Goal: Task Accomplishment & Management: Manage account settings

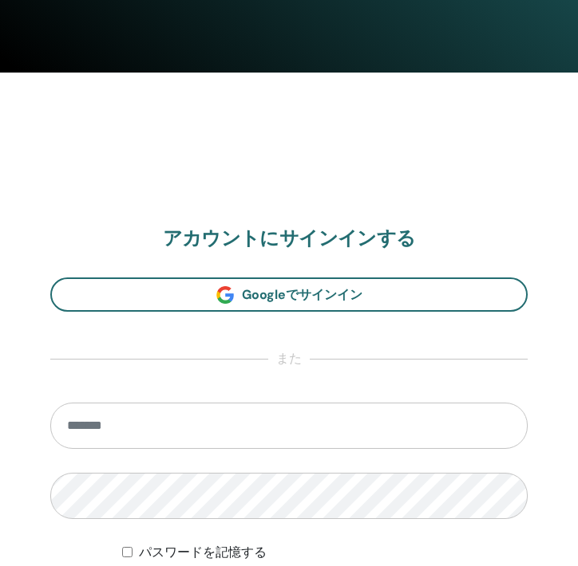
scroll to position [868, 0]
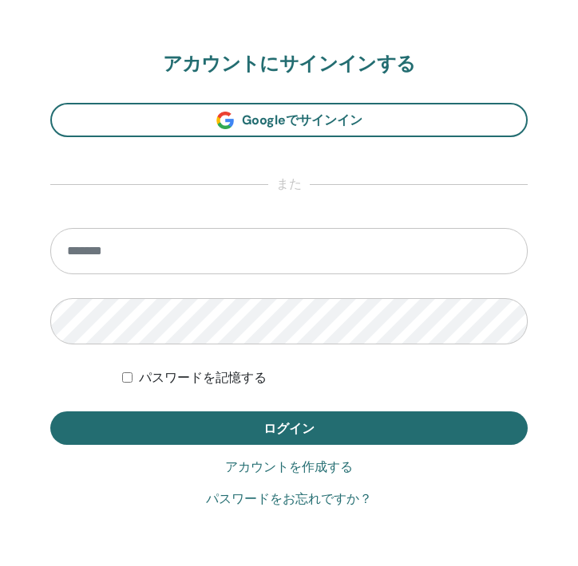
click at [117, 251] on input "email" at bounding box center [288, 251] width 477 height 46
type input "**********"
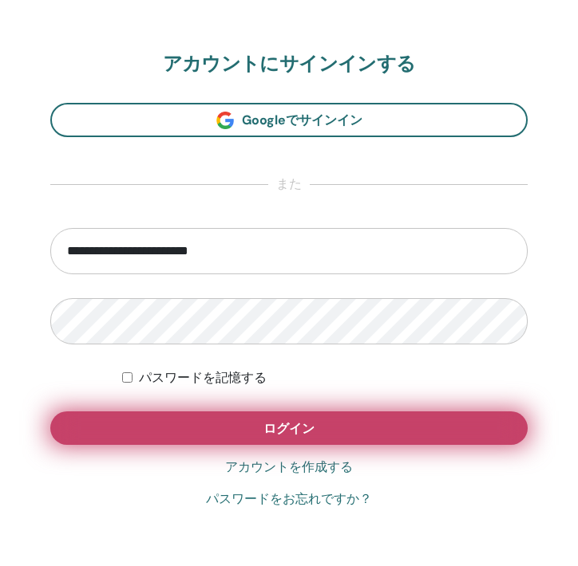
click at [191, 424] on button "ログイン" at bounding box center [288, 429] width 477 height 34
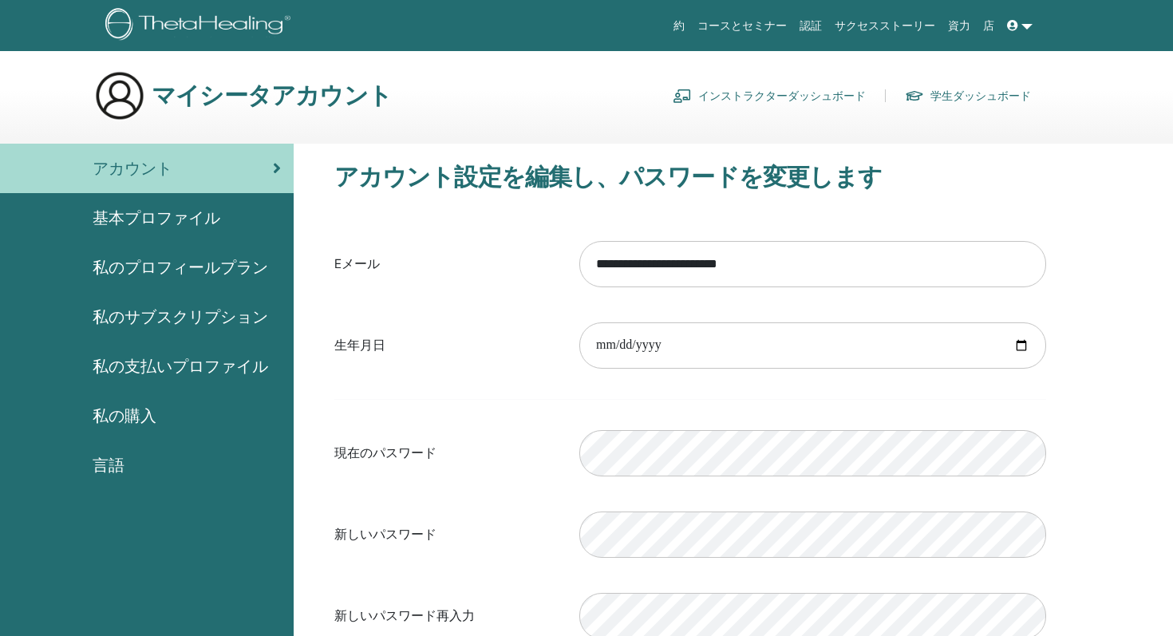
click at [739, 95] on link "インストラクターダッシュボード" at bounding box center [769, 96] width 193 height 26
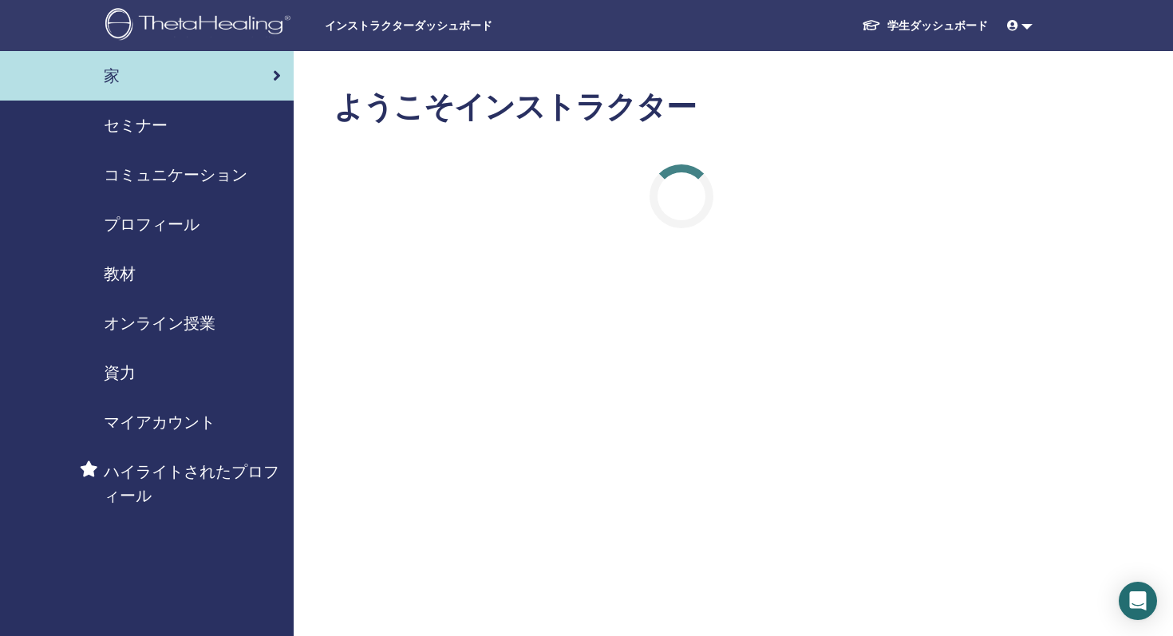
click at [160, 122] on span "セミナー" at bounding box center [136, 125] width 64 height 24
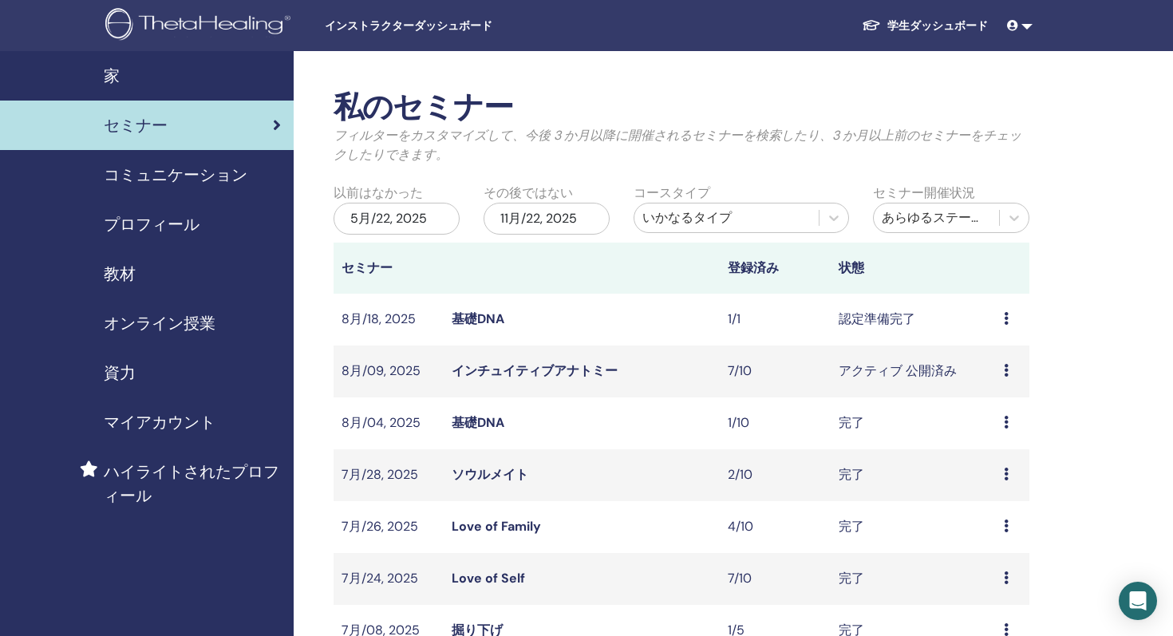
click at [606, 364] on link "インチュイティブアナトミー" at bounding box center [535, 370] width 166 height 17
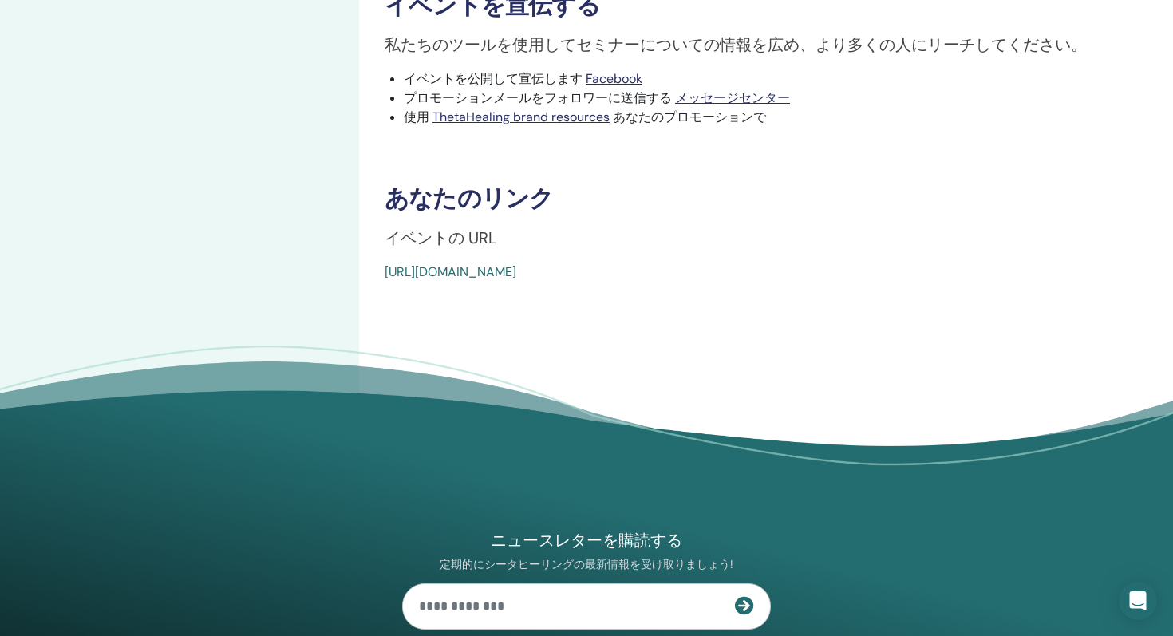
scroll to position [796, 0]
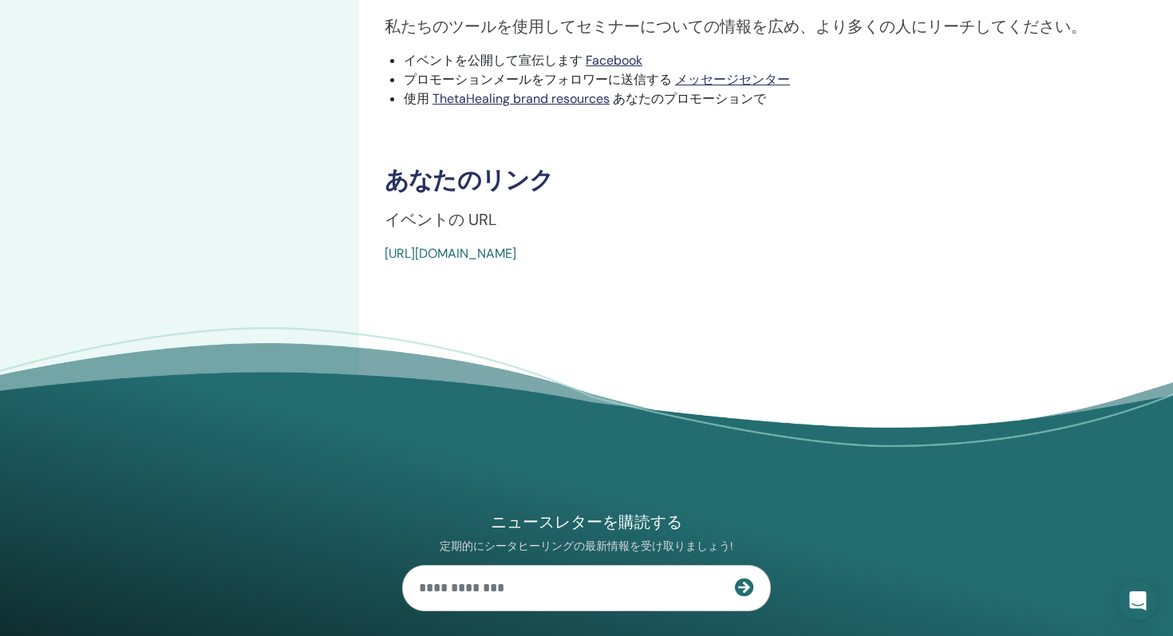
drag, startPoint x: 752, startPoint y: 259, endPoint x: 370, endPoint y: 258, distance: 382.2
copy link "https://www.thetahealing.com/seminar-373171-details.html"
